Goal: Task Accomplishment & Management: Complete application form

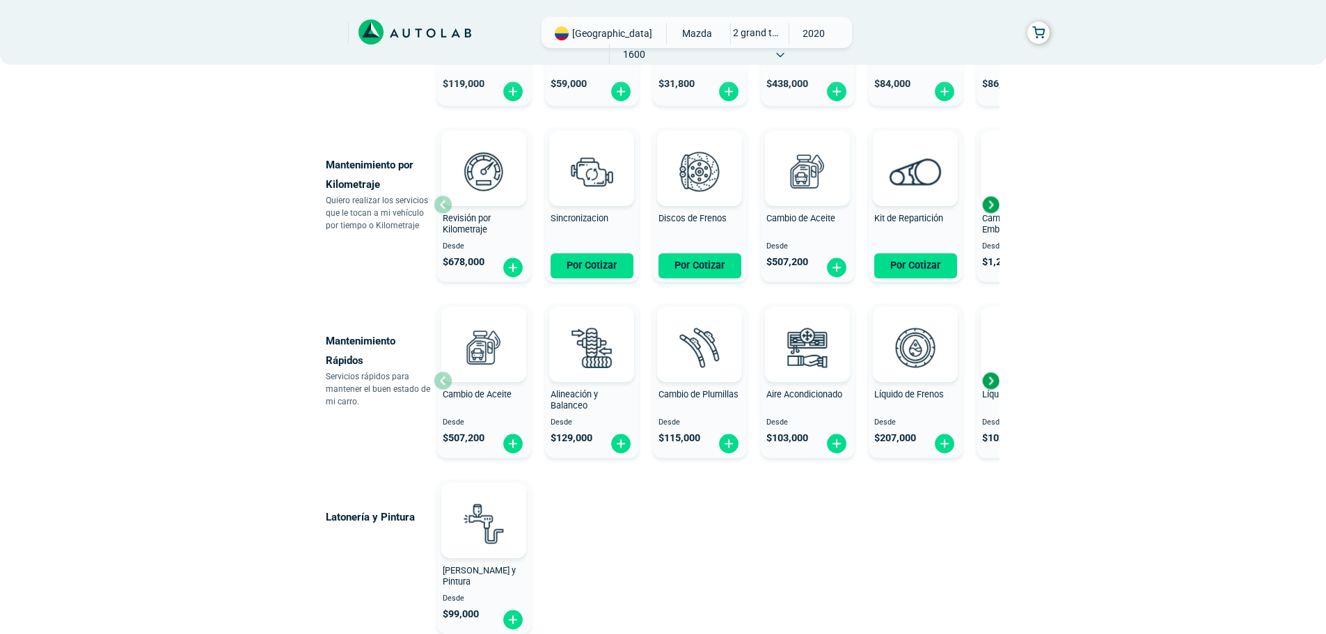
scroll to position [632, 0]
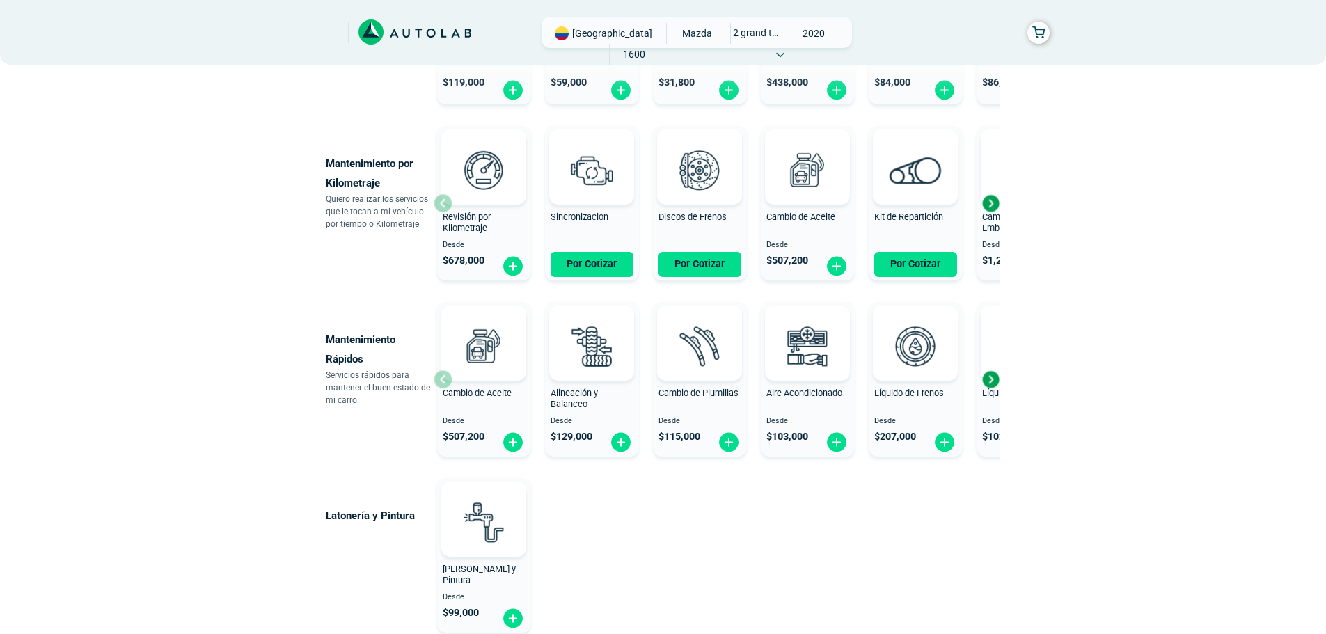
click at [993, 384] on div "Next slide" at bounding box center [990, 379] width 21 height 21
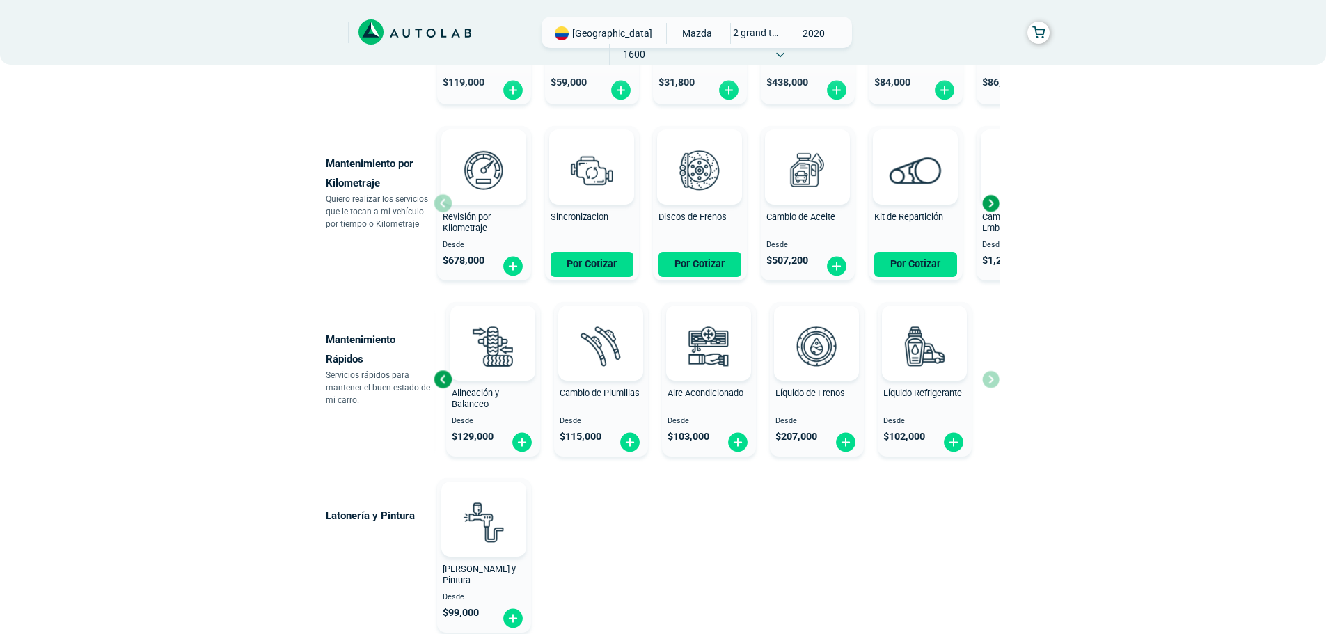
click at [994, 384] on div "Cambio de Aceite Desde $ 507,200 Alineación y Balanceo Desde $ 129,000 Cambio d…" at bounding box center [717, 380] width 566 height 166
click at [439, 379] on div "Previous slide" at bounding box center [442, 379] width 21 height 21
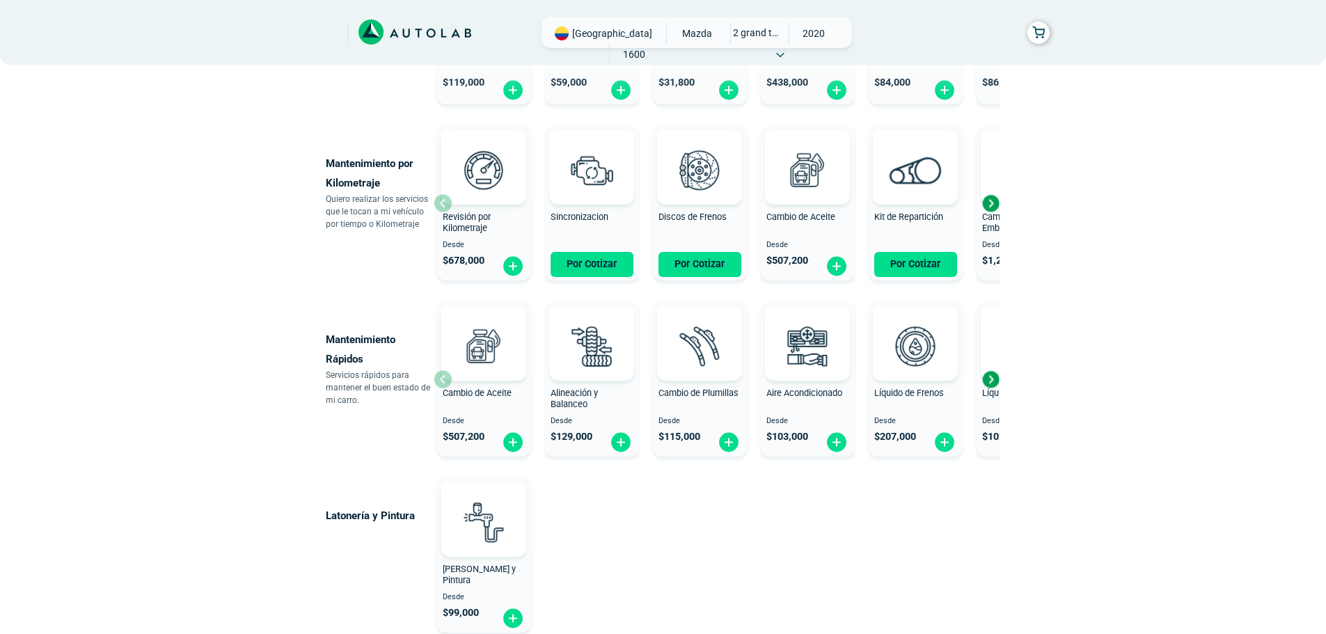
click at [439, 379] on div "Cambio de Aceite Desde $ 507,200" at bounding box center [484, 380] width 94 height 148
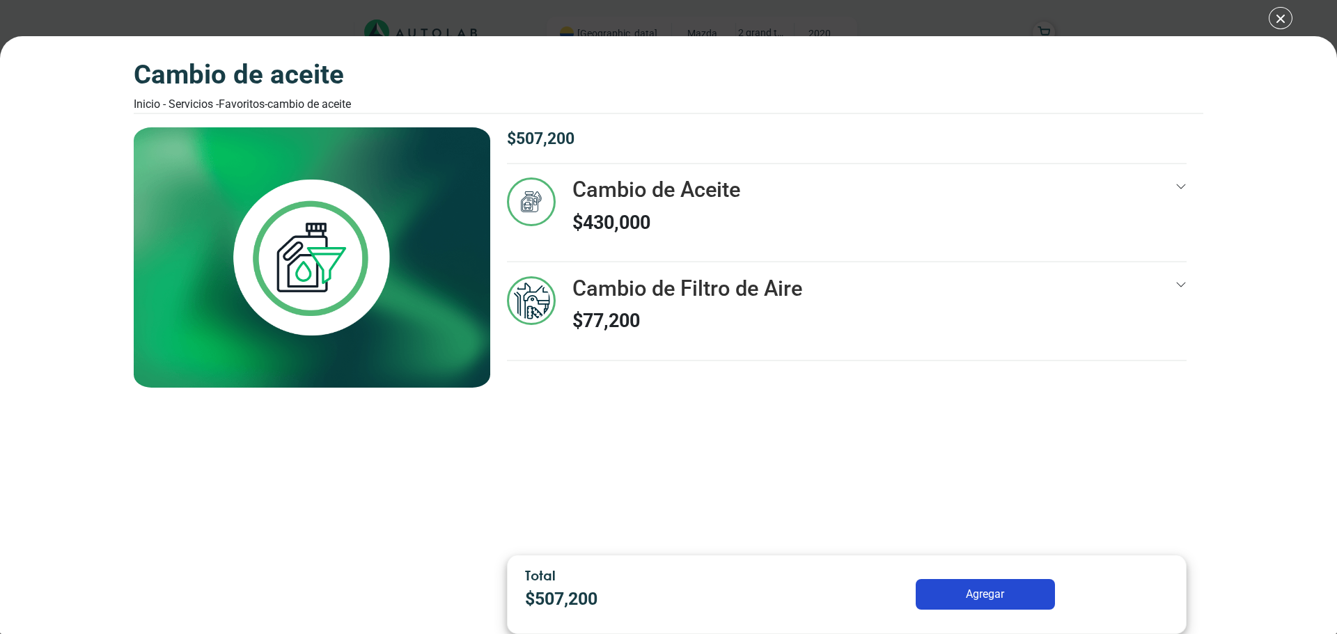
click at [1282, 17] on div "Cambio de Aceite Inicio - Servicios - Favoritos - Cambio de Aceite Cambio de Ac…" at bounding box center [668, 317] width 1337 height 634
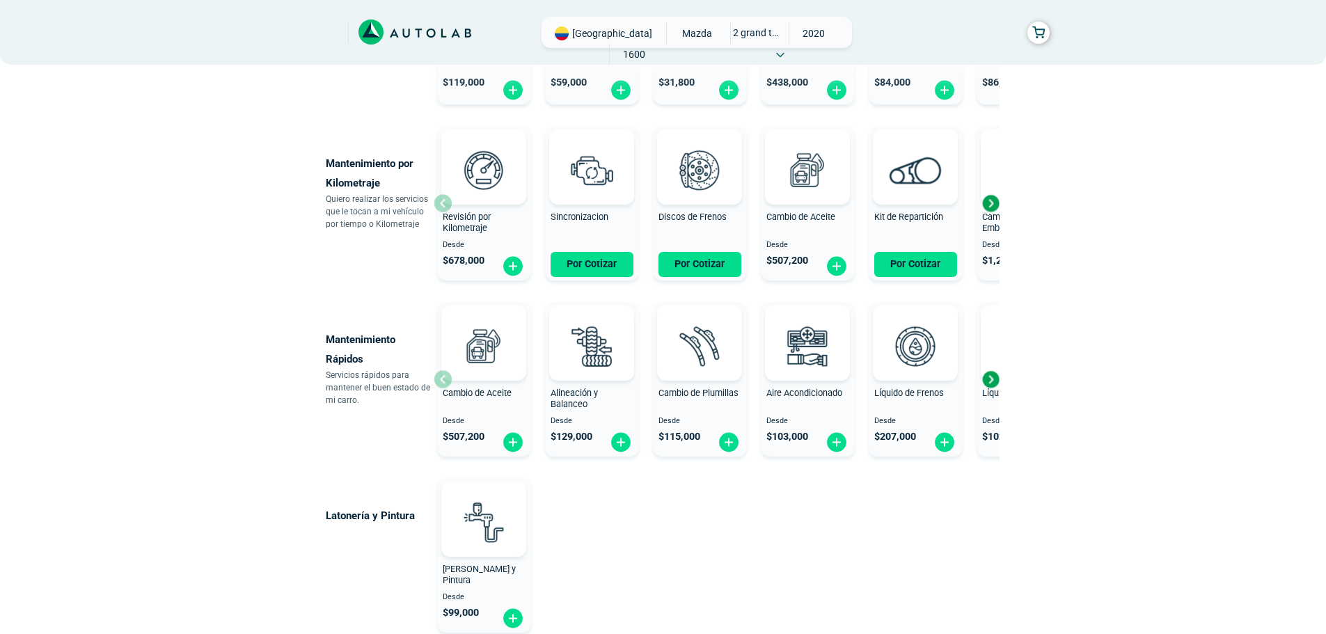
click at [443, 204] on div "Revisión por Kilometraje Desde $ 678,000" at bounding box center [484, 204] width 94 height 148
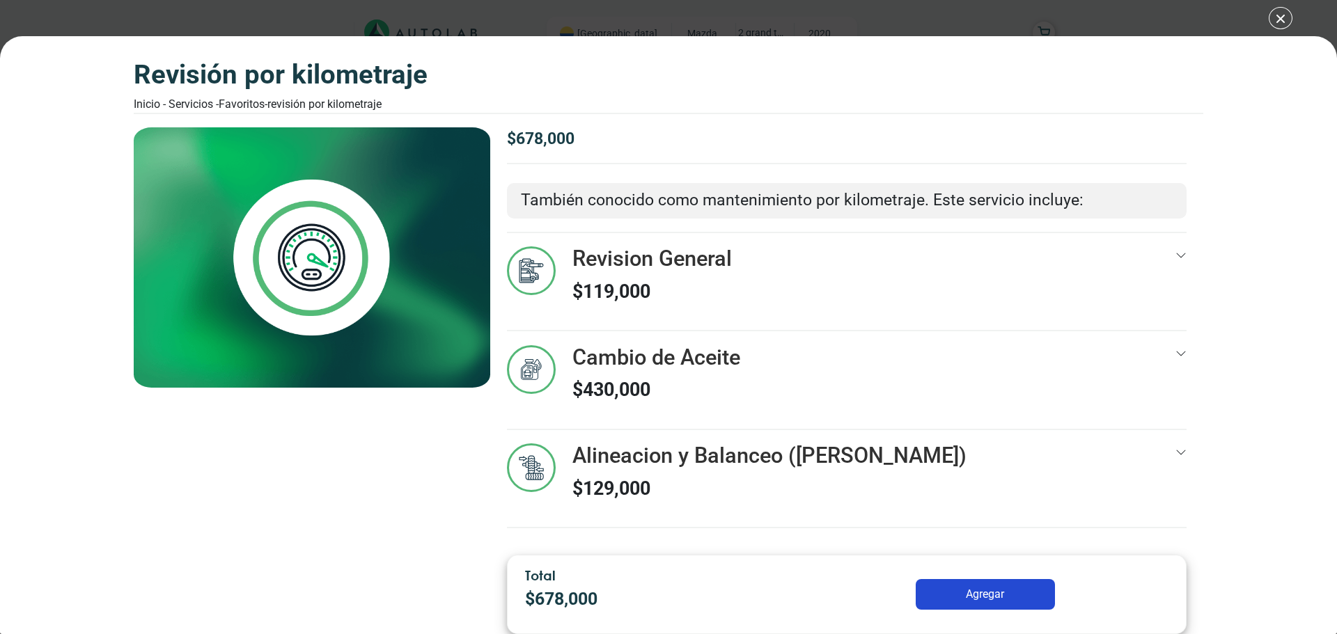
click at [443, 204] on img at bounding box center [312, 257] width 356 height 260
click at [1284, 19] on div "Revisión por Kilometraje Inicio - Servicios - Favoritos - Revisión por Kilometr…" at bounding box center [668, 317] width 1337 height 634
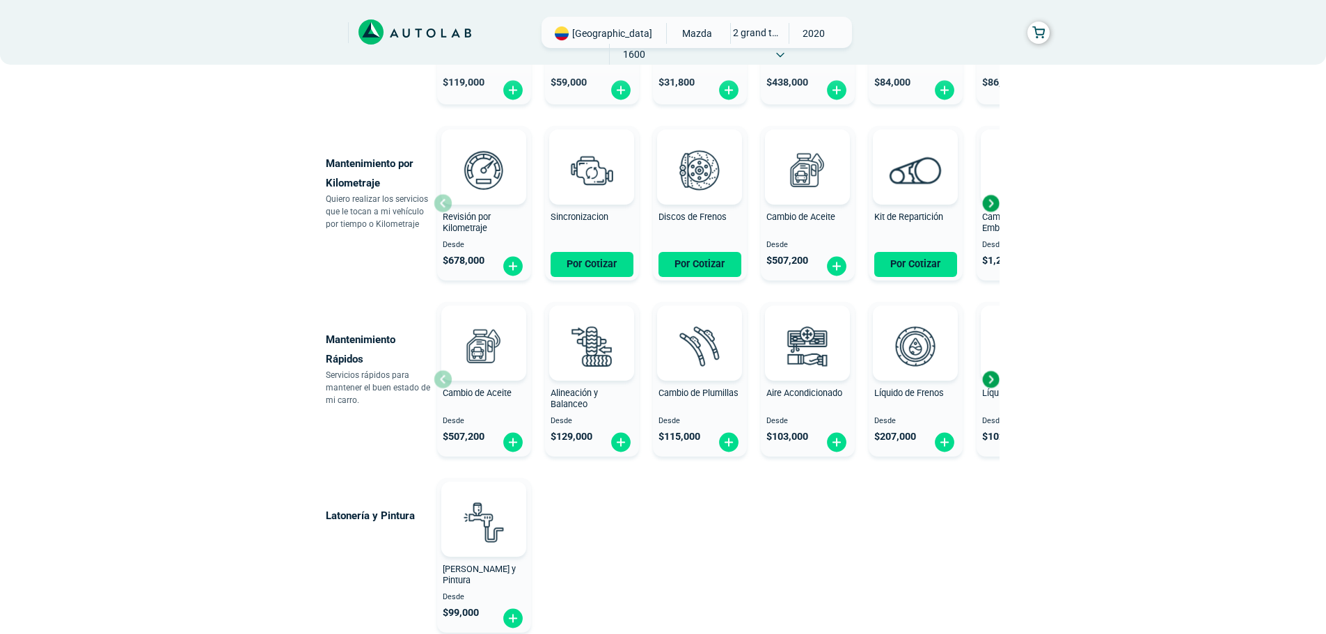
click at [994, 206] on div "Next slide" at bounding box center [990, 203] width 21 height 21
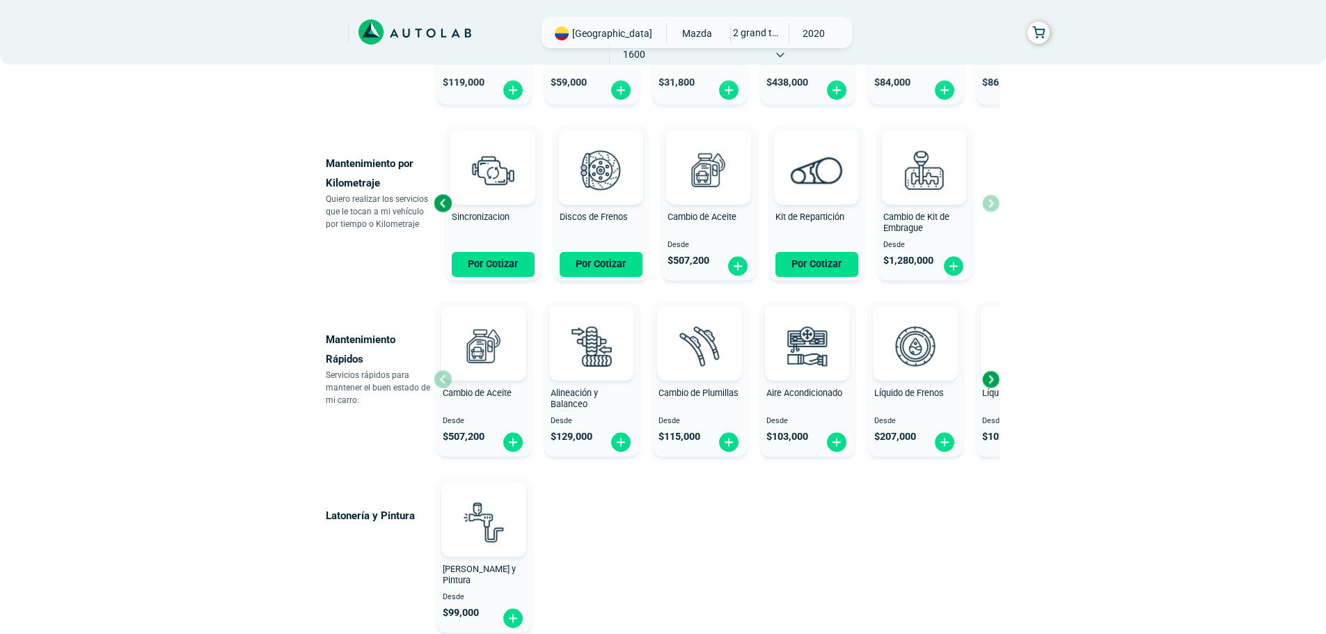
click at [994, 206] on div "Revisión por Kilometraje Desde $ 678,000 Sincronizacion Por Cotizar Discos de F…" at bounding box center [717, 203] width 566 height 166
click at [595, 196] on img at bounding box center [600, 169] width 61 height 61
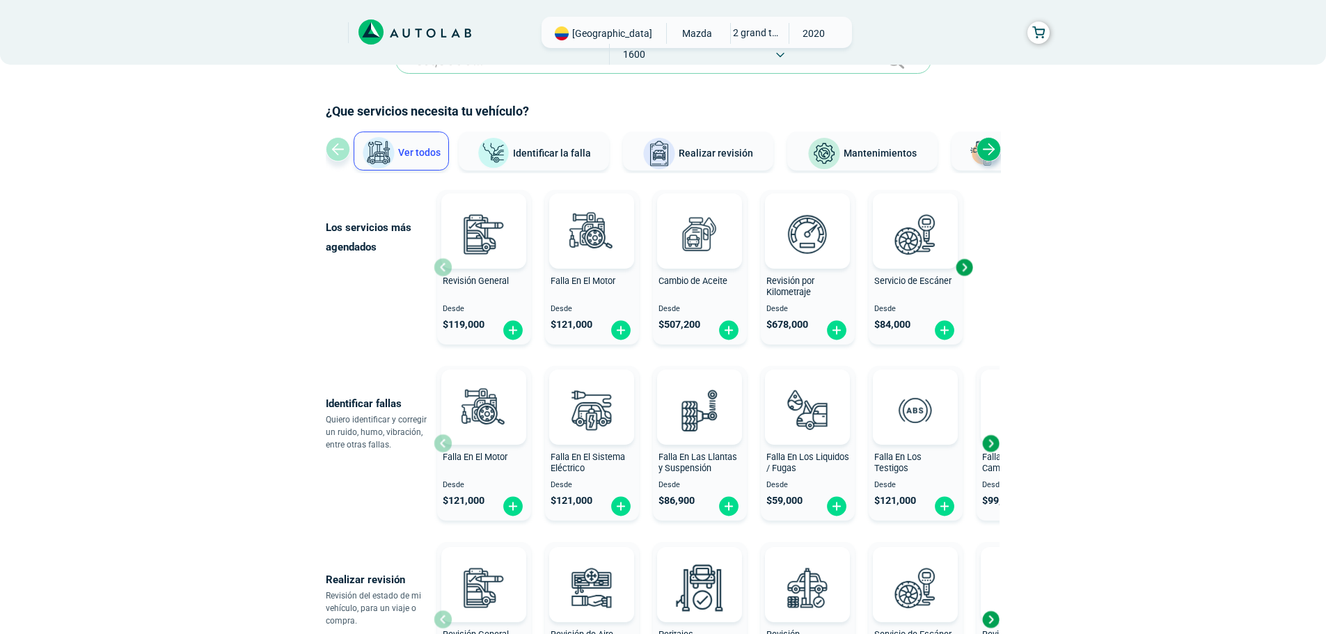
scroll to position [32, 0]
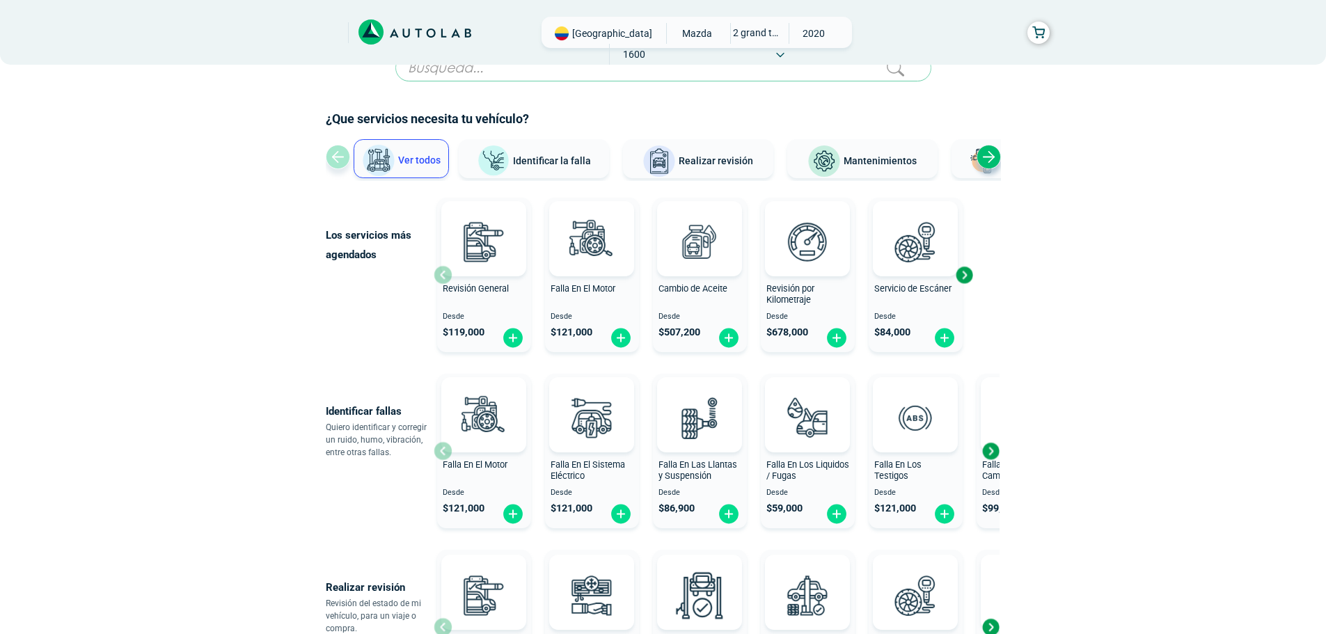
click at [967, 281] on div "Next slide" at bounding box center [964, 275] width 21 height 21
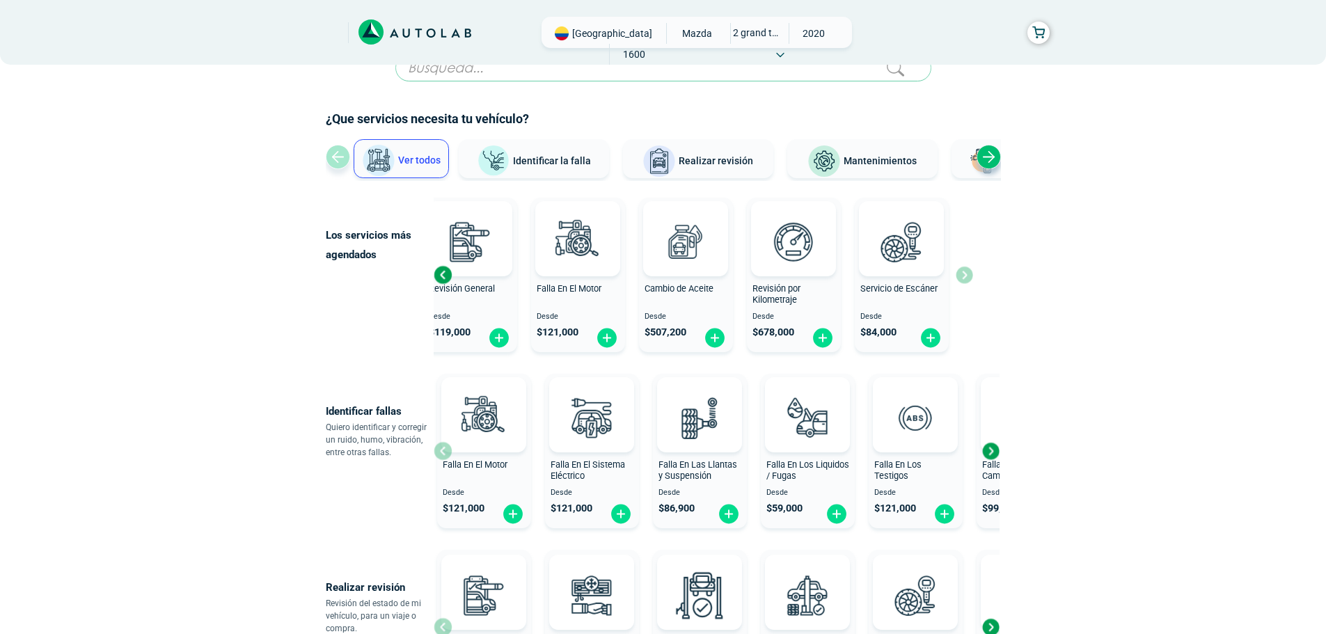
click at [967, 281] on div "Revisión General Desde $ 119,000 Falla En El Motor Desde $ 121,000 Cambio de Ac…" at bounding box center [704, 275] width 540 height 166
click at [437, 272] on div "Previous slide" at bounding box center [442, 275] width 21 height 21
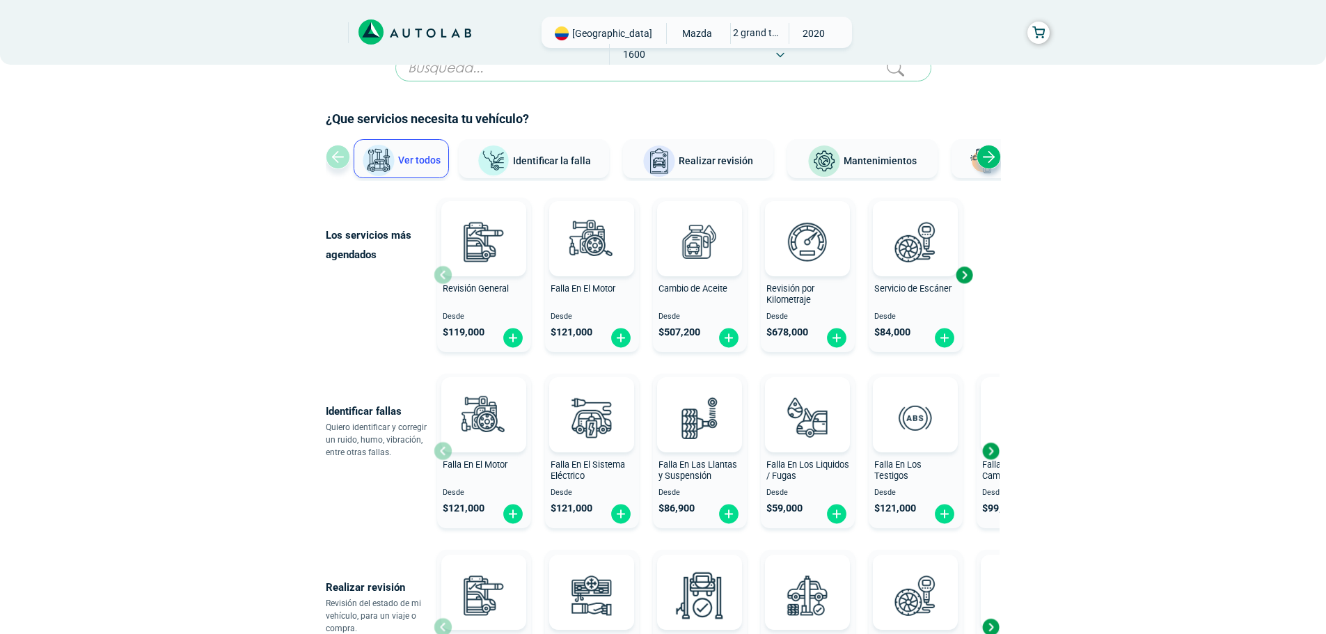
click at [437, 272] on div "Revisión General Desde $ 119,000" at bounding box center [484, 275] width 94 height 148
click at [989, 448] on div "Next slide" at bounding box center [990, 451] width 21 height 21
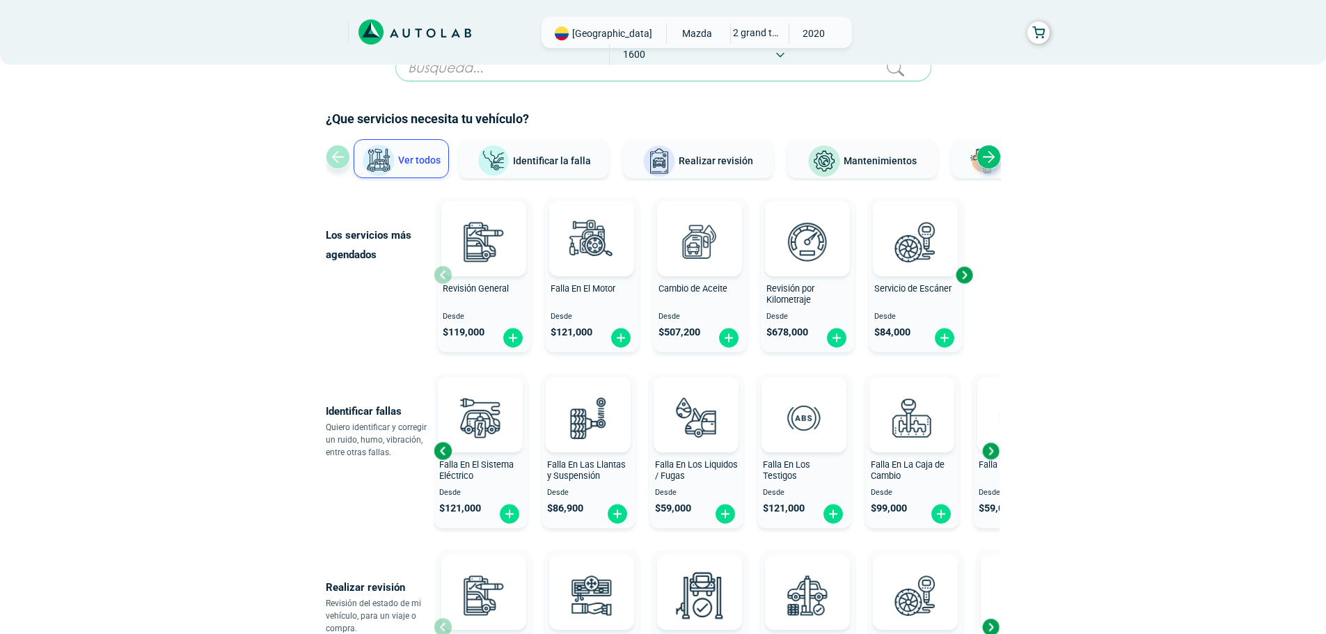
click at [989, 448] on div "Next slide" at bounding box center [990, 451] width 21 height 21
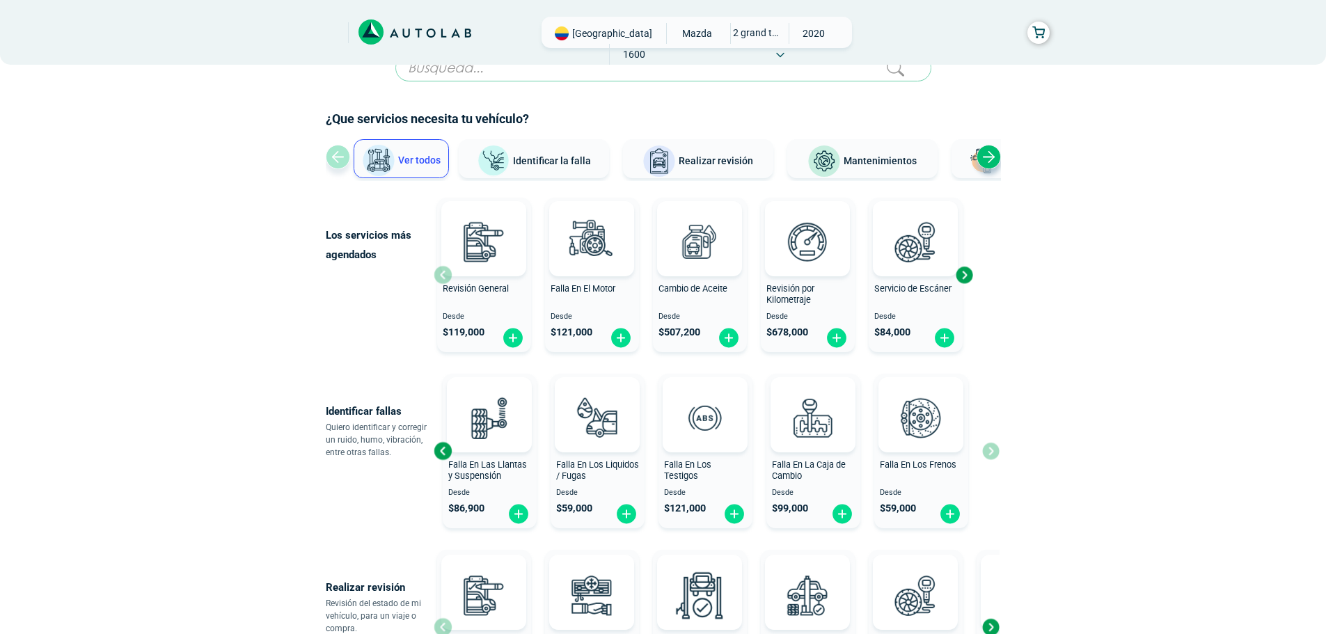
click at [989, 448] on div "Falla En El Motor Desde $ 121,000 Falla En El Sistema Eléctrico Desde $ 121,000…" at bounding box center [717, 451] width 566 height 166
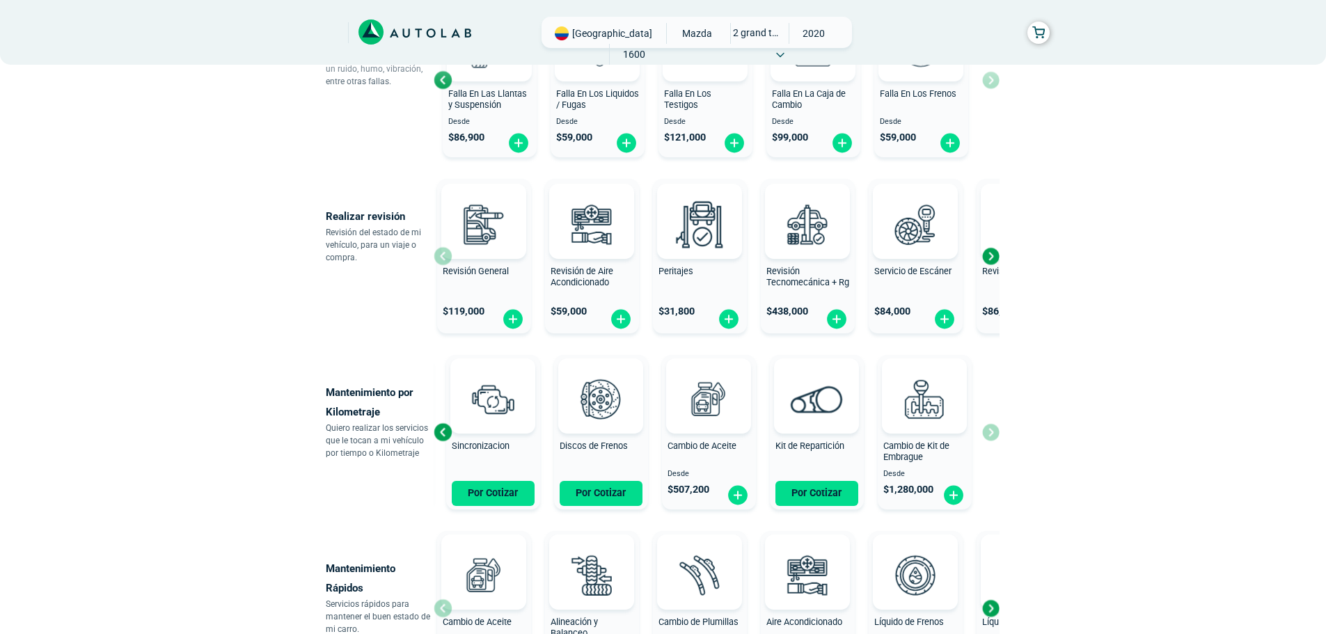
scroll to position [405, 0]
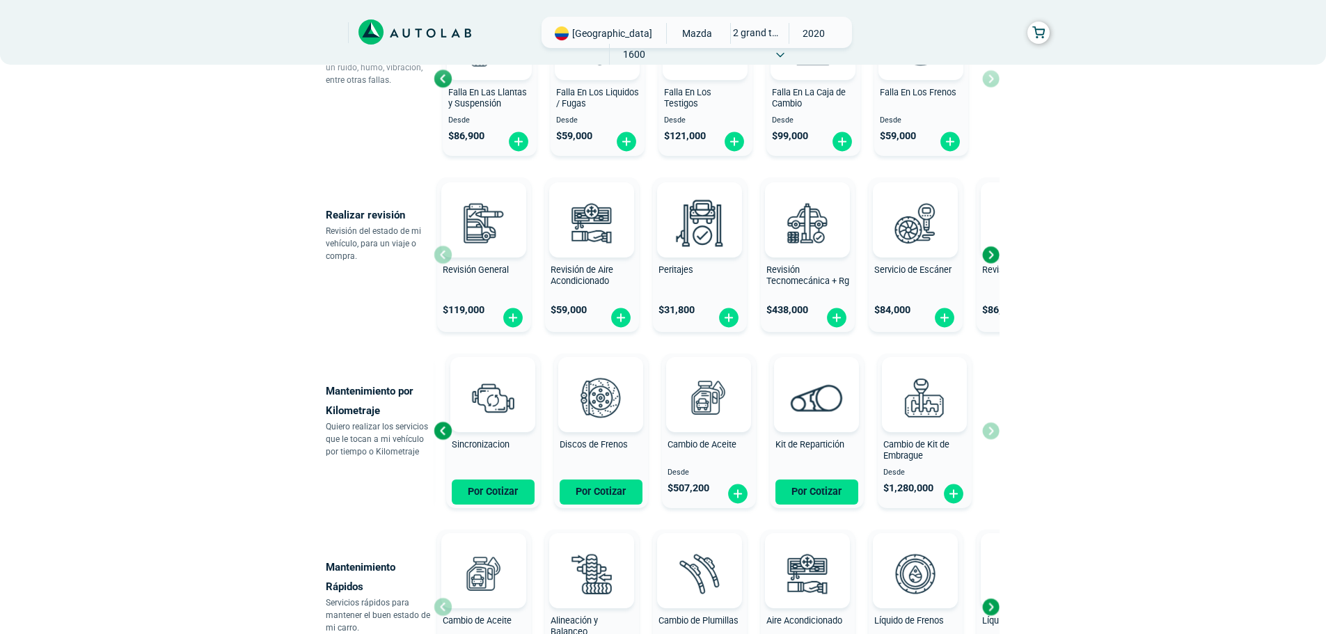
click at [993, 260] on div "Next slide" at bounding box center [990, 254] width 21 height 21
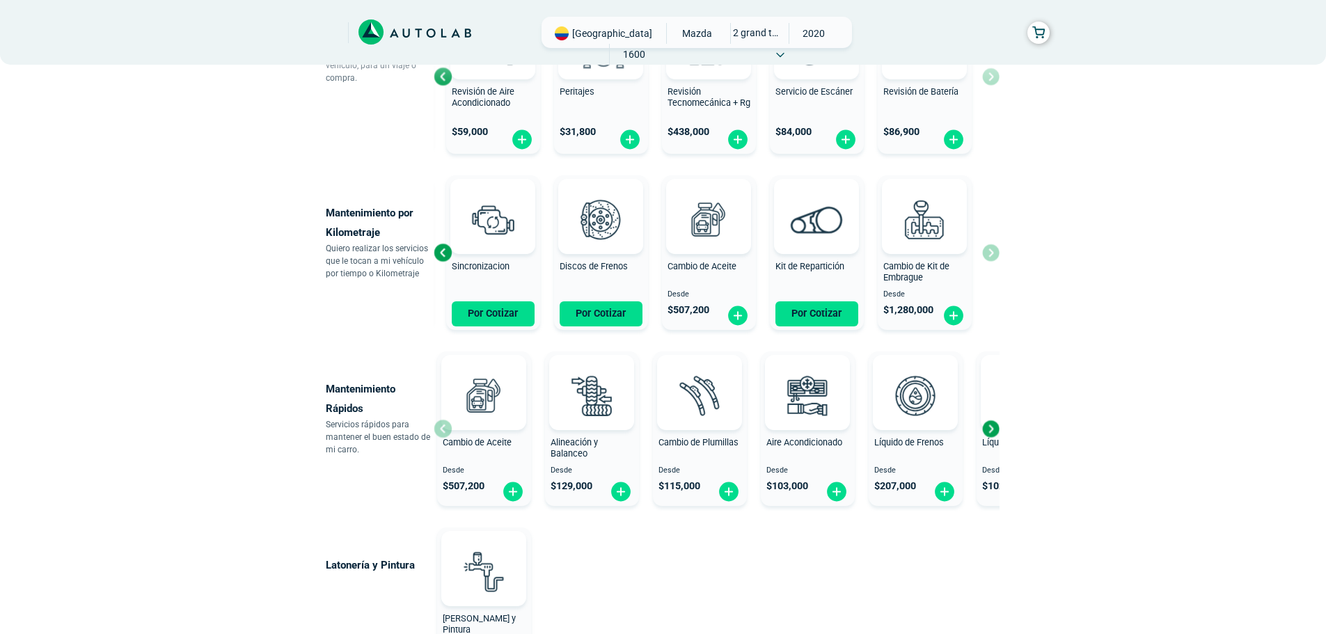
scroll to position [610, 0]
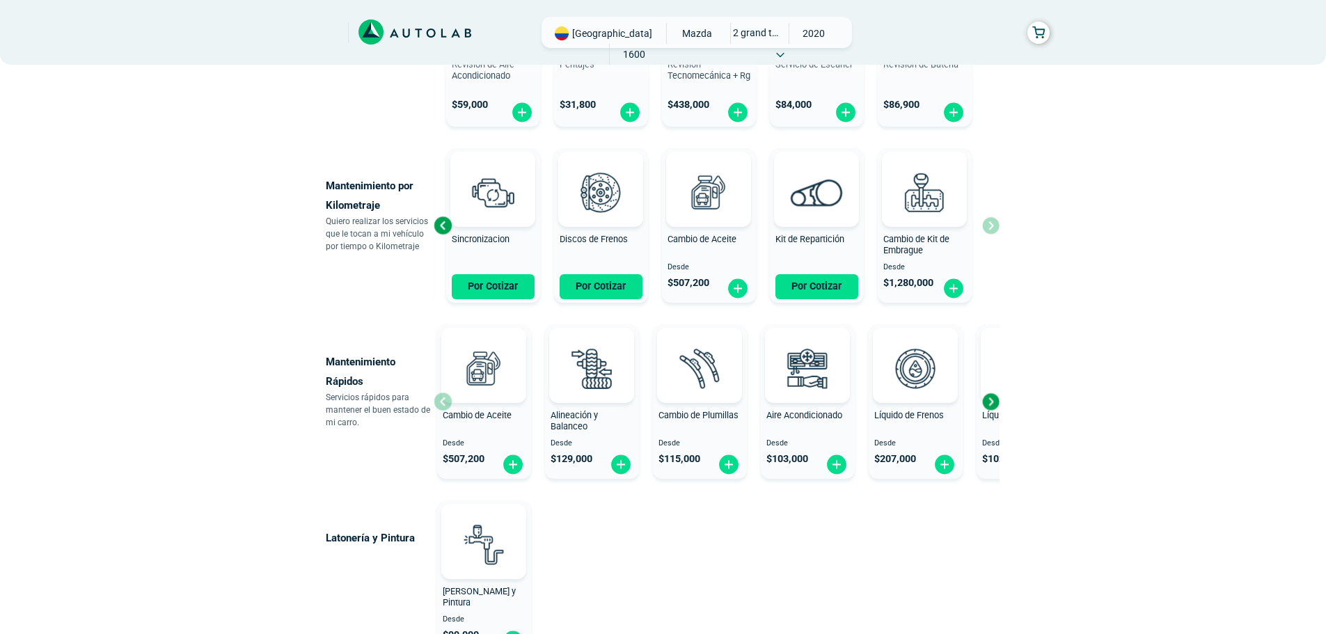
click at [1001, 226] on div "Mantenimiento por Kilometraje Quiero realizar los servicios que le tocan a mi v…" at bounding box center [663, 226] width 675 height 166
click at [442, 229] on div "Previous slide" at bounding box center [442, 225] width 21 height 21
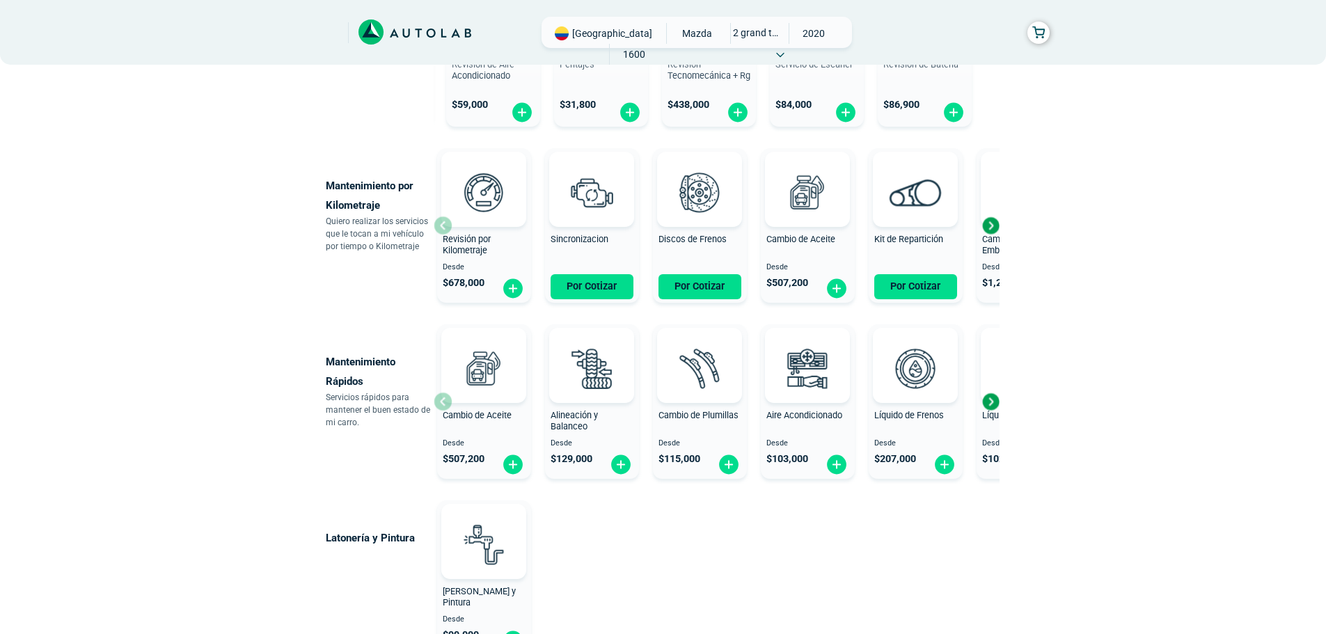
click at [995, 402] on div "Next slide" at bounding box center [990, 401] width 21 height 21
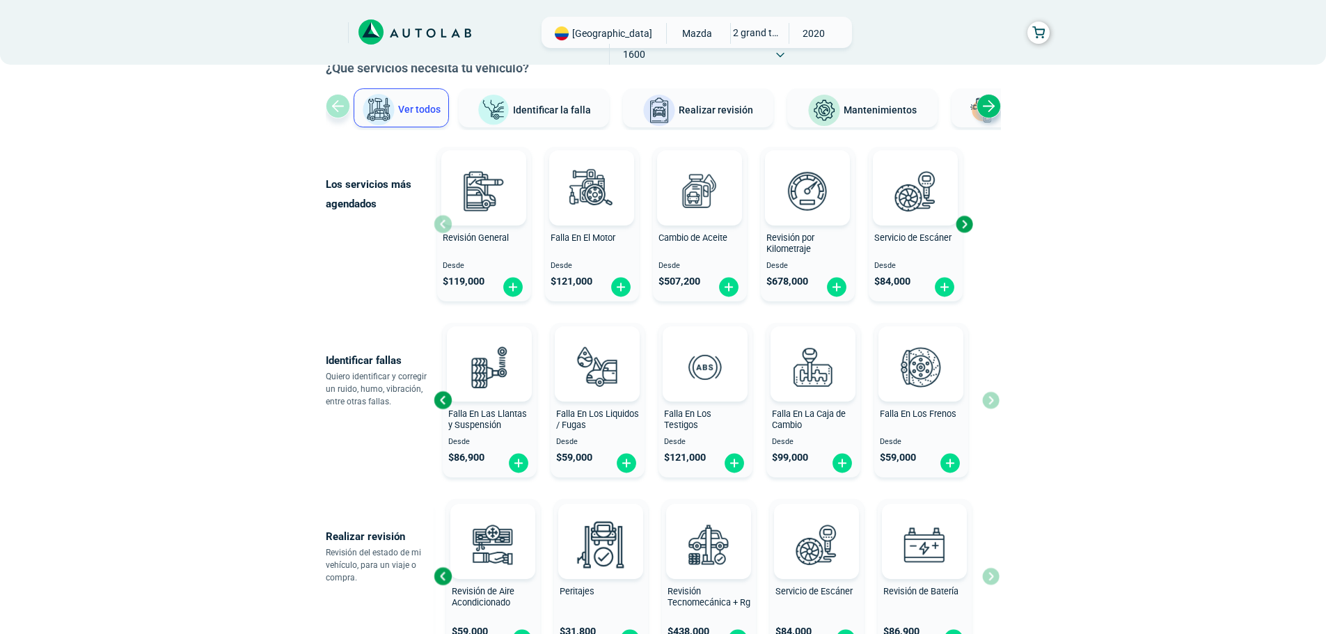
scroll to position [0, 0]
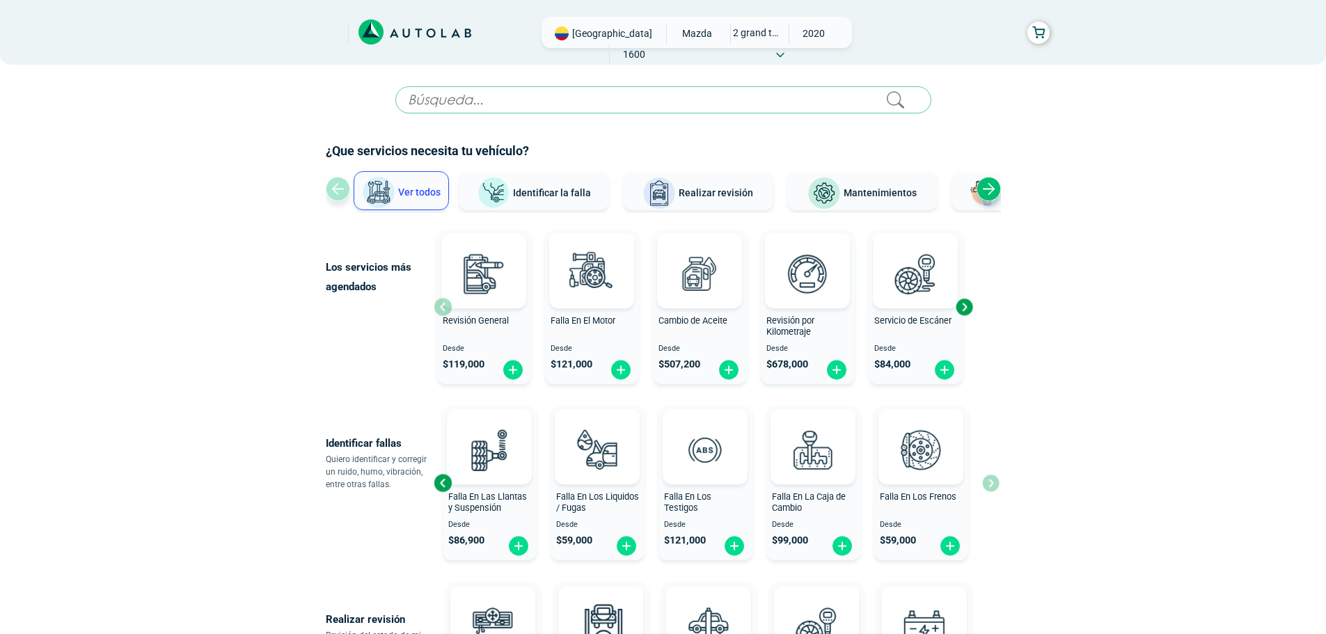
click at [587, 100] on input "text" at bounding box center [663, 99] width 536 height 27
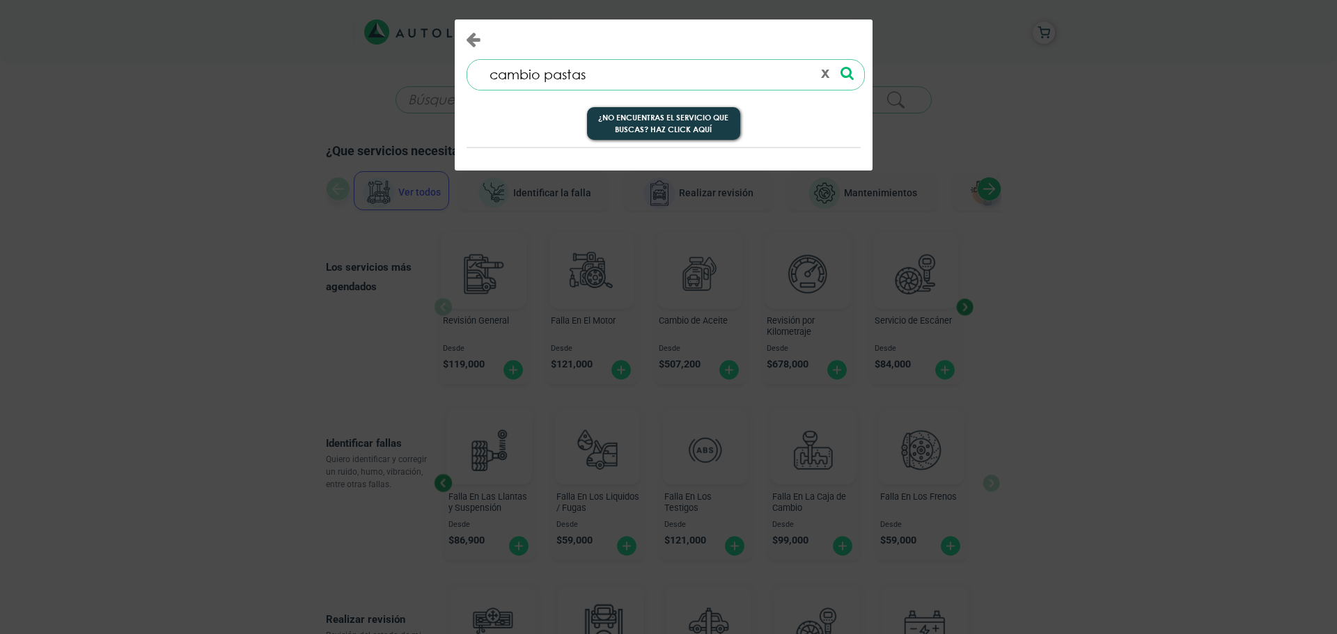
type input "cambio pastas"
click at [691, 129] on button "¿No encuentras el servicio que buscas? Haz click aquí" at bounding box center [663, 123] width 153 height 33
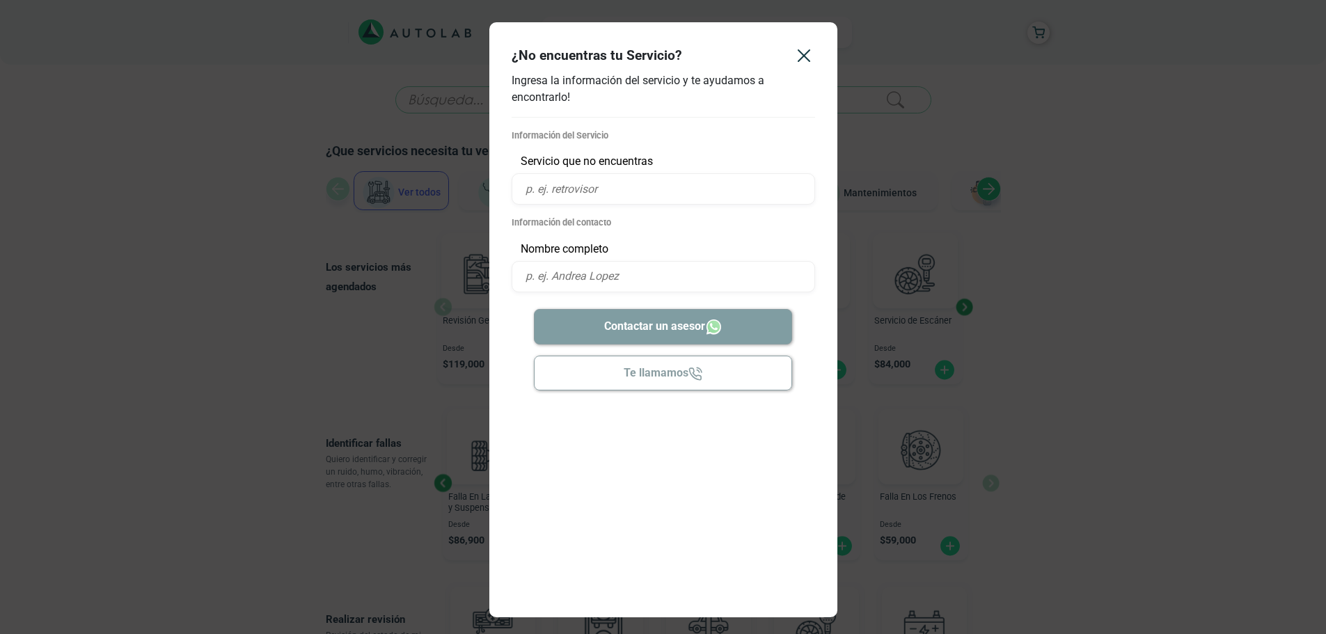
click at [628, 189] on input "text" at bounding box center [664, 188] width 304 height 31
type input "cambio de pastas de freno"
click at [634, 276] on input "text" at bounding box center [664, 276] width 304 height 31
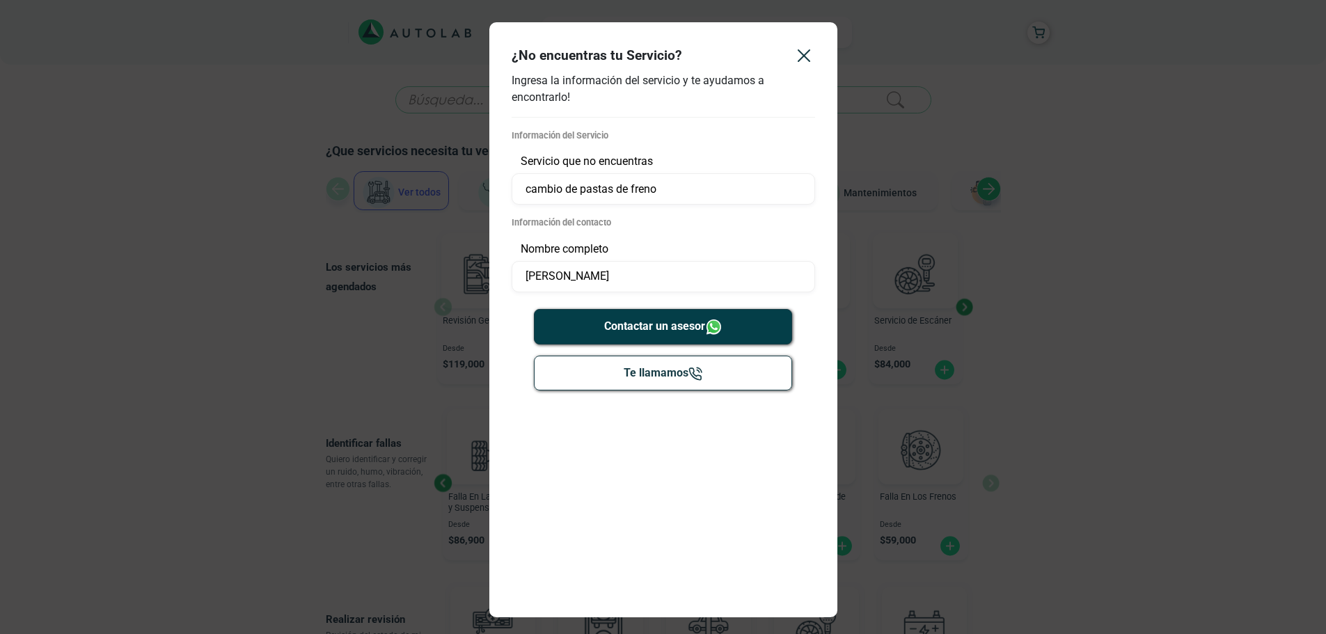
type input "[PERSON_NAME]"
click at [673, 334] on button "Contactar un asesor" at bounding box center [663, 327] width 258 height 36
